Goal: Browse casually: Explore the website without a specific task or goal

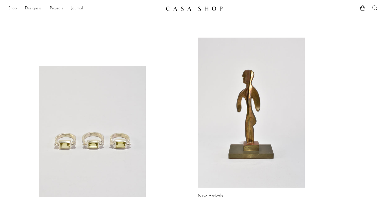
scroll to position [101, 0]
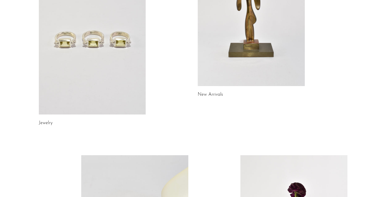
drag, startPoint x: 0, startPoint y: 0, endPoint x: 46, endPoint y: 88, distance: 99.5
click at [46, 88] on link at bounding box center [92, 39] width 107 height 150
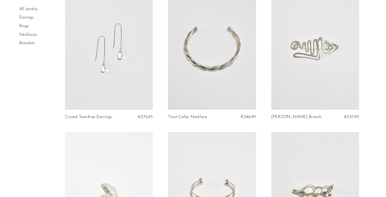
scroll to position [25, 0]
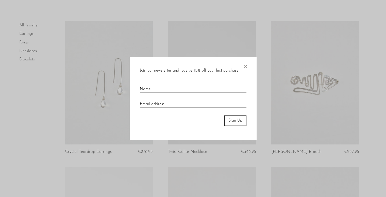
click at [243, 66] on span "×" at bounding box center [245, 65] width 5 height 16
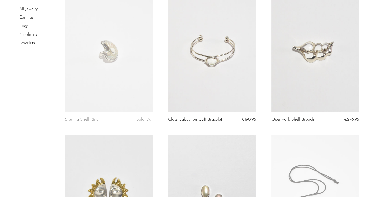
scroll to position [330, 0]
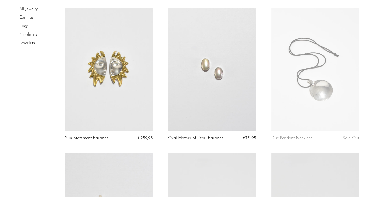
drag, startPoint x: 206, startPoint y: 64, endPoint x: 195, endPoint y: 76, distance: 16.1
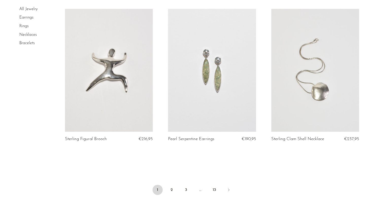
scroll to position [1649, 0]
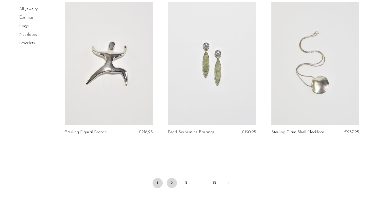
click at [173, 182] on link "2" at bounding box center [172, 183] width 10 height 10
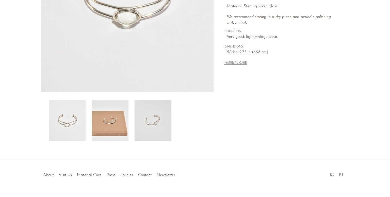
scroll to position [133, 0]
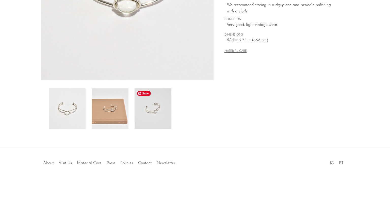
click at [158, 104] on img at bounding box center [152, 108] width 37 height 41
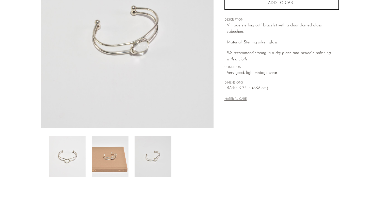
scroll to position [83, 0]
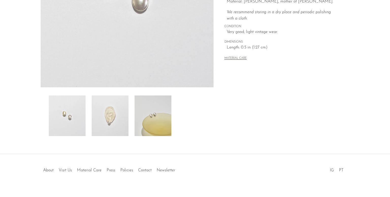
scroll to position [127, 0]
click at [114, 123] on img at bounding box center [110, 115] width 37 height 41
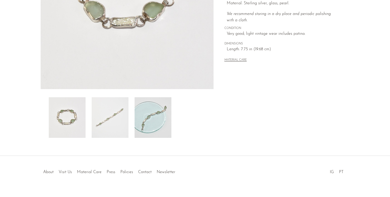
scroll to position [127, 0]
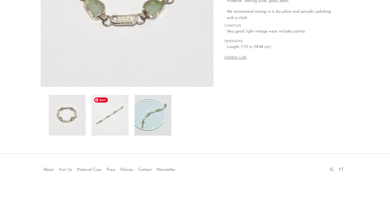
click at [107, 127] on img at bounding box center [110, 115] width 37 height 41
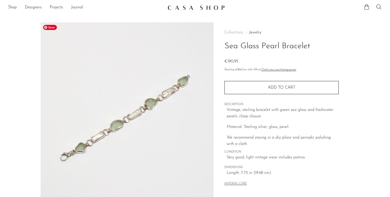
scroll to position [0, 0]
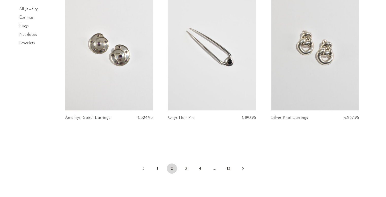
scroll to position [1675, 0]
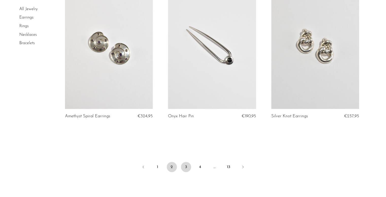
click at [189, 170] on link "3" at bounding box center [186, 167] width 10 height 10
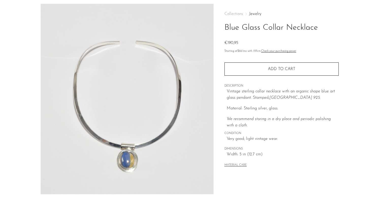
scroll to position [7, 0]
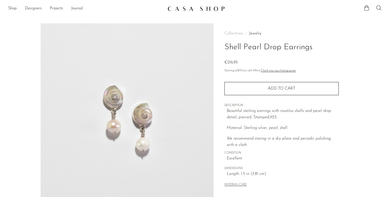
click at [259, 33] on link "Jewelry" at bounding box center [255, 33] width 12 height 4
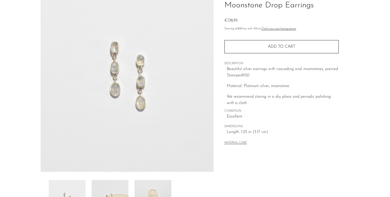
scroll to position [32, 0]
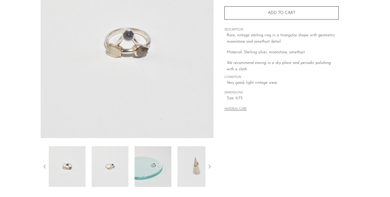
scroll to position [76, 0]
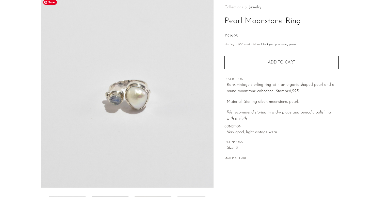
scroll to position [25, 0]
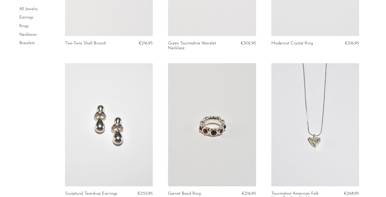
scroll to position [1700, 0]
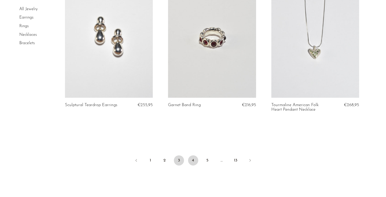
click at [193, 162] on link "4" at bounding box center [193, 160] width 10 height 10
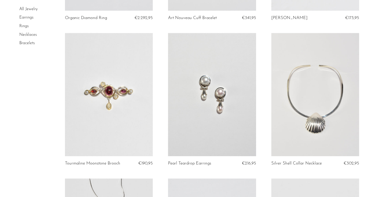
scroll to position [355, 0]
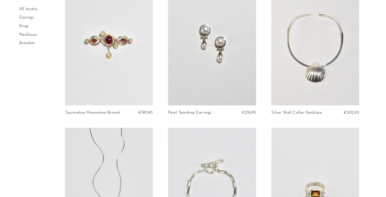
drag, startPoint x: 303, startPoint y: 63, endPoint x: 168, endPoint y: 68, distance: 134.8
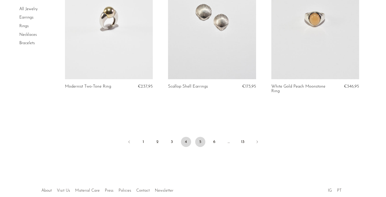
scroll to position [1700, 0]
click at [197, 141] on link "5" at bounding box center [200, 142] width 10 height 10
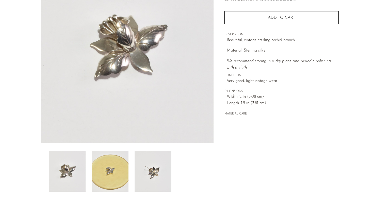
scroll to position [76, 0]
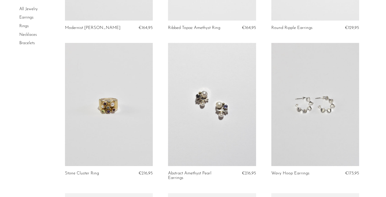
scroll to position [152, 0]
